Goal: Find specific page/section

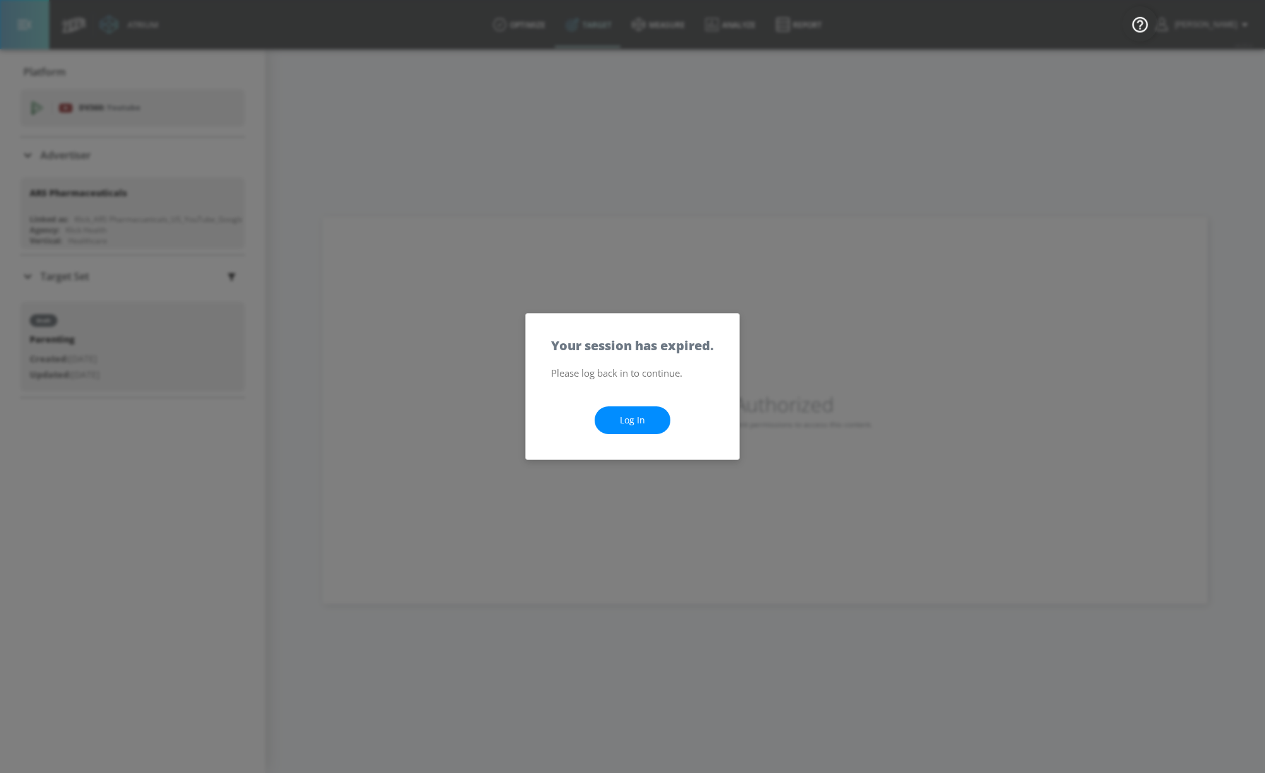
click at [624, 424] on link "Log In" at bounding box center [632, 420] width 76 height 28
